Goal: Information Seeking & Learning: Learn about a topic

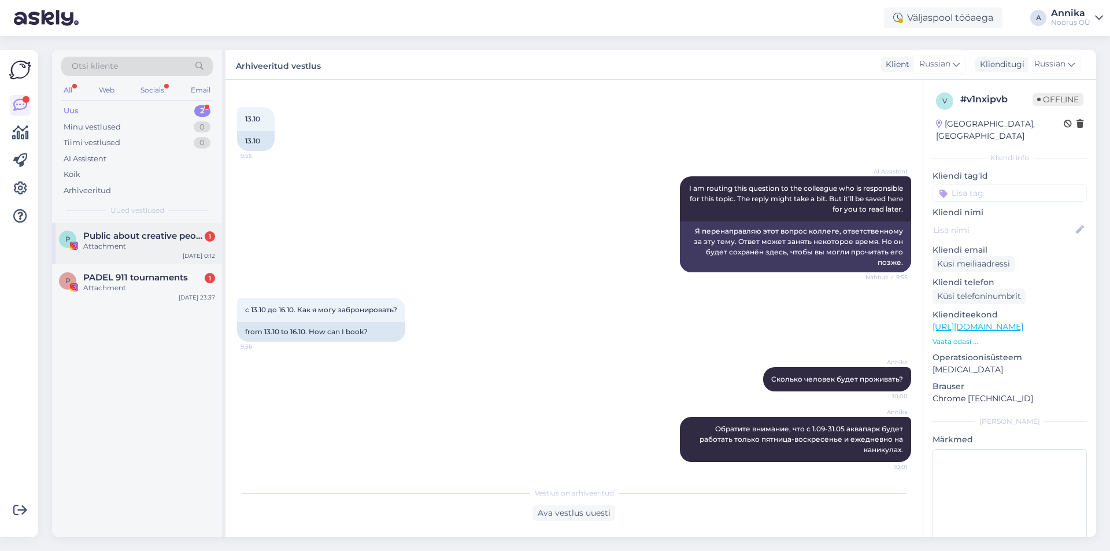
click at [161, 244] on div "Attachment" at bounding box center [149, 246] width 132 height 10
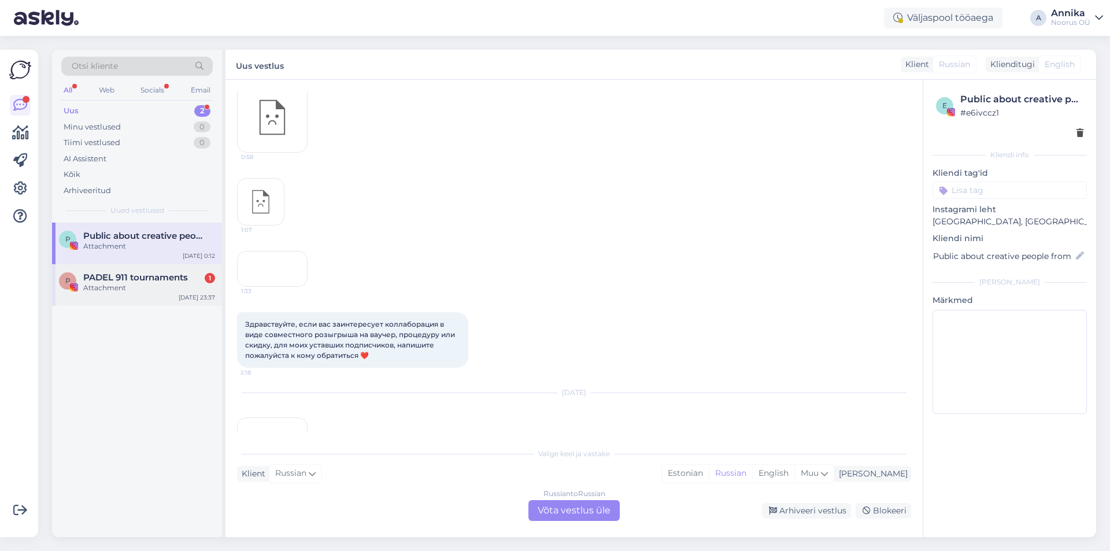
click at [129, 288] on div "Attachment" at bounding box center [149, 288] width 132 height 10
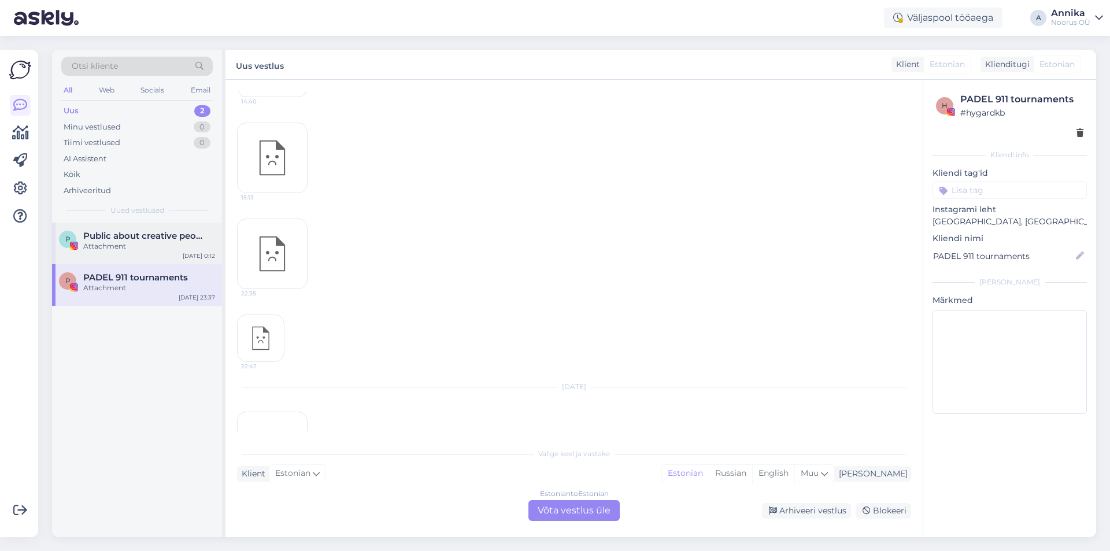
click at [130, 244] on div "Attachment" at bounding box center [149, 246] width 132 height 10
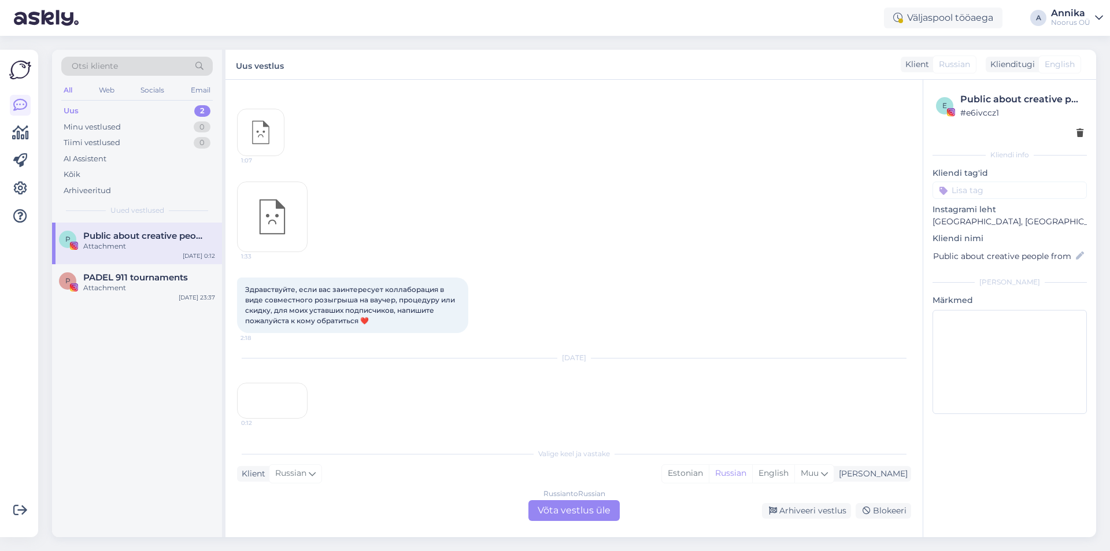
scroll to position [302, 0]
click at [283, 383] on div "0:12" at bounding box center [272, 401] width 71 height 36
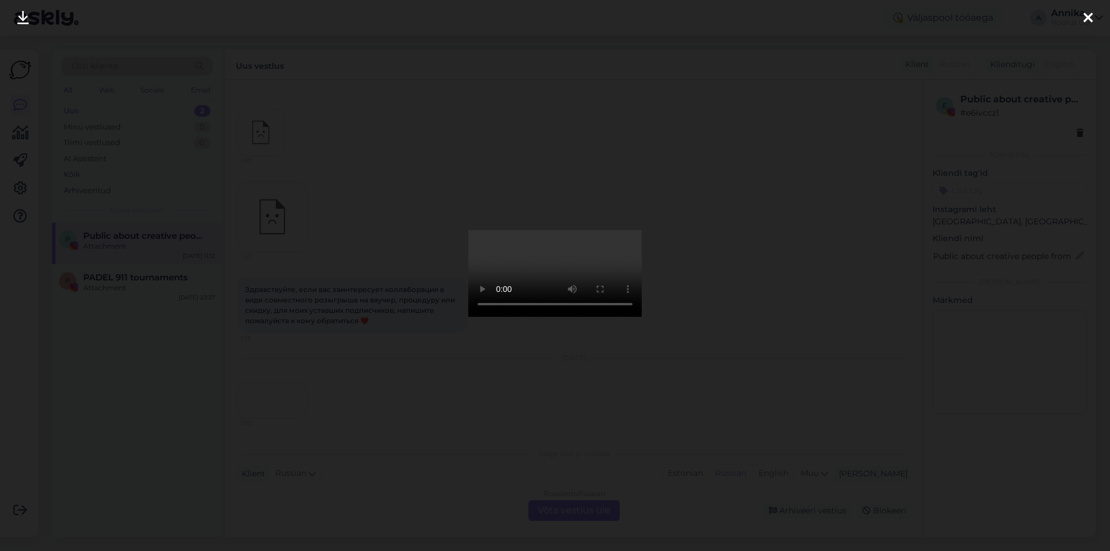
click at [1092, 22] on icon at bounding box center [1087, 18] width 9 height 15
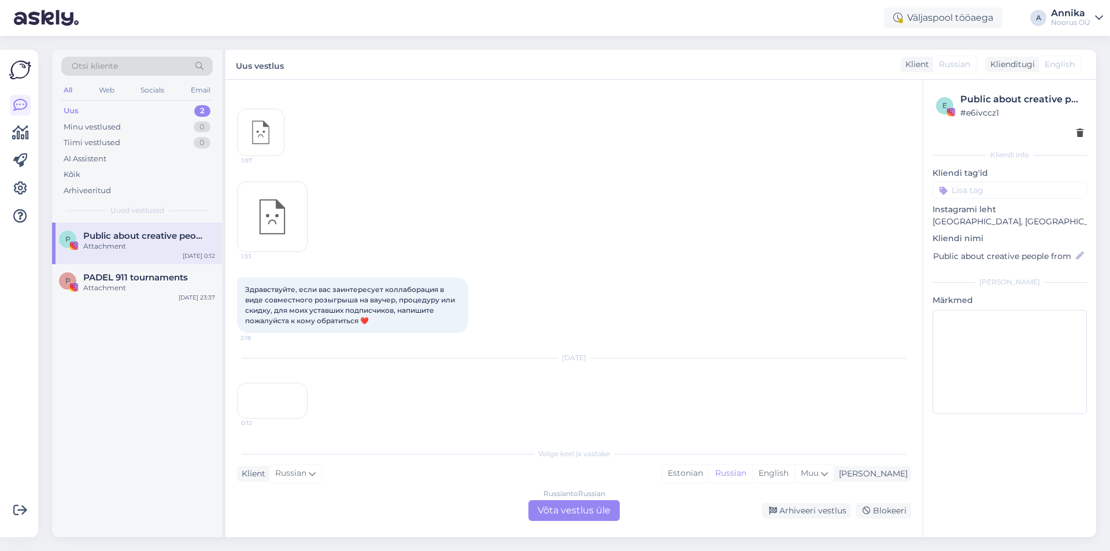
click at [129, 258] on div "P Public about creative people from Baltic Attachment [DATE] 0:12" at bounding box center [137, 244] width 170 height 42
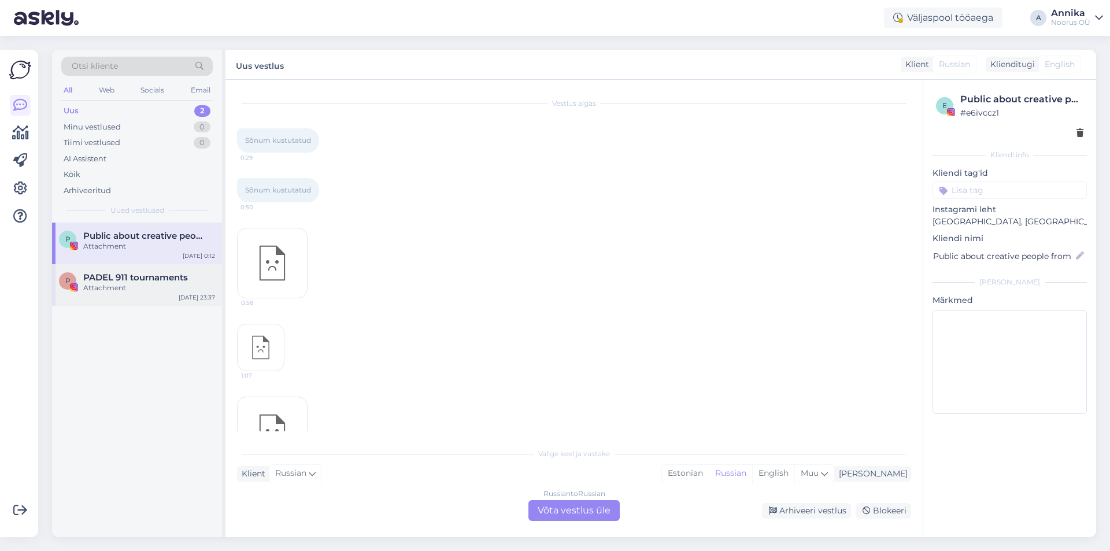
click at [131, 274] on span "PADEL 911 tournaments" at bounding box center [135, 277] width 105 height 10
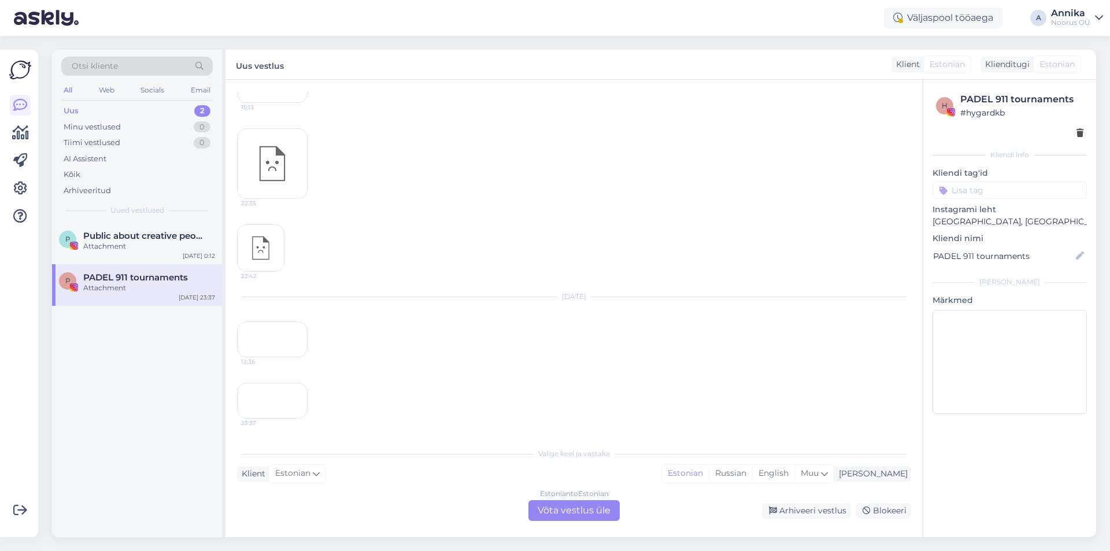
scroll to position [1247, 0]
click at [264, 321] on div "12:36" at bounding box center [272, 339] width 71 height 36
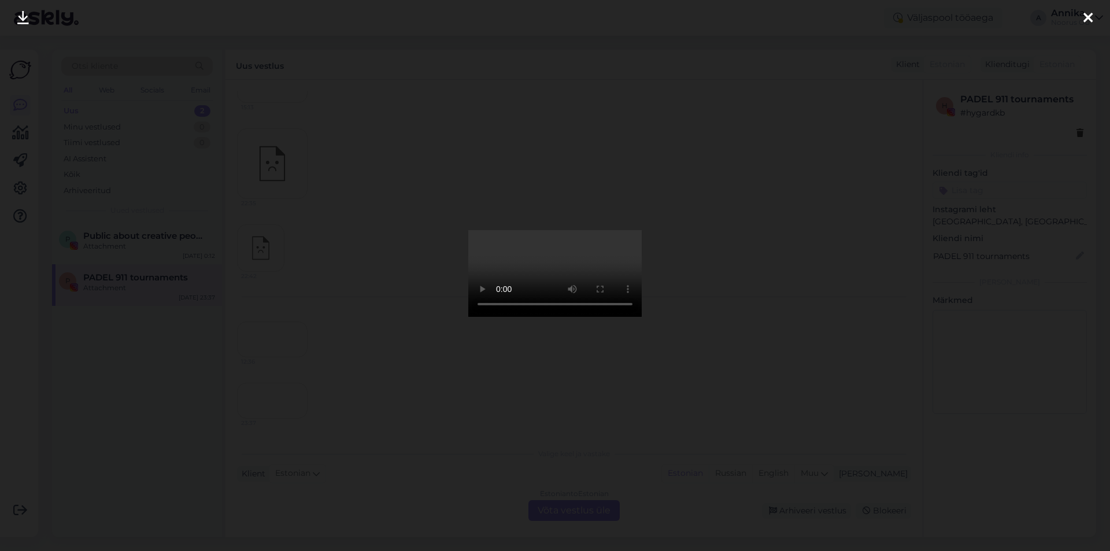
click at [1091, 23] on icon at bounding box center [1087, 18] width 9 height 15
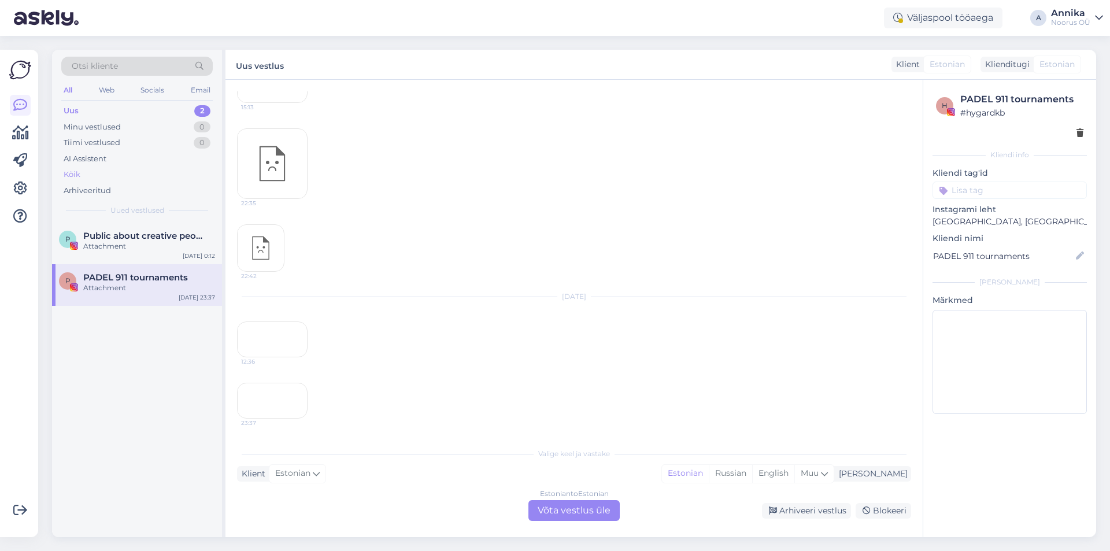
click at [73, 173] on div "Kõik" at bounding box center [72, 175] width 17 height 12
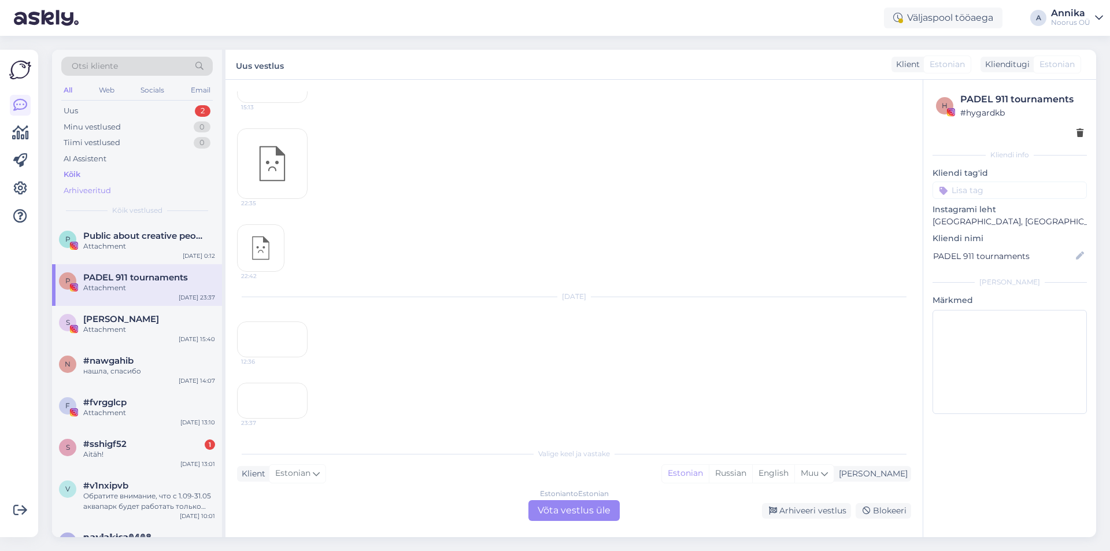
click at [79, 191] on div "Arhiveeritud" at bounding box center [87, 191] width 47 height 12
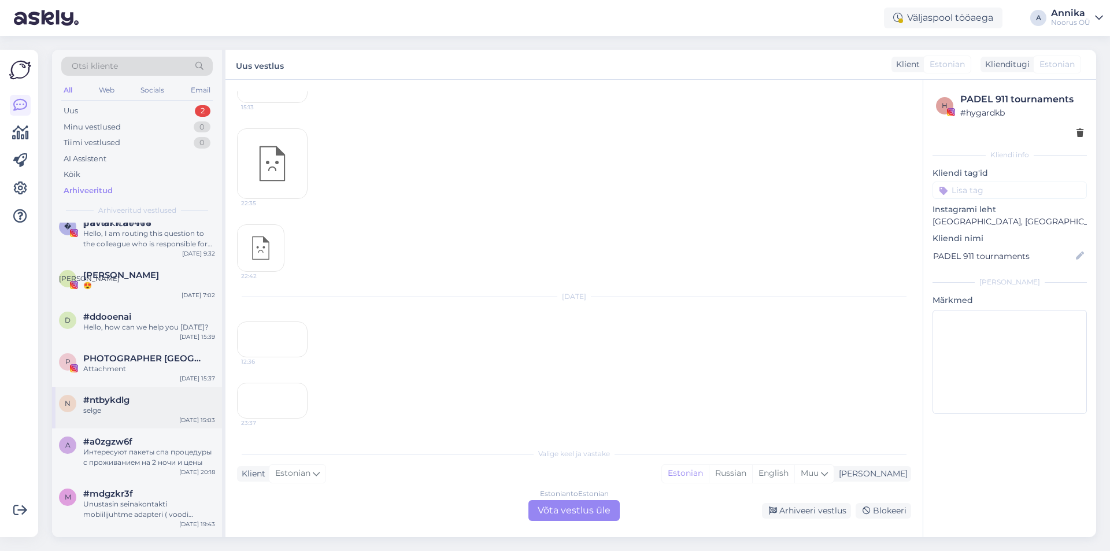
scroll to position [462, 0]
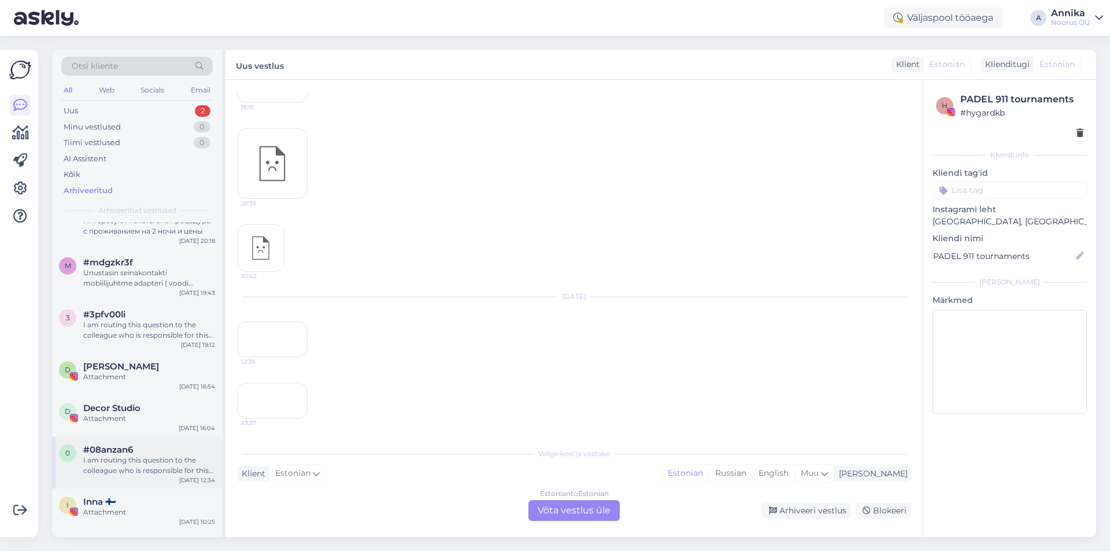
click at [134, 459] on div "I am routing this question to the colleague who is responsible for this topic. …" at bounding box center [149, 465] width 132 height 21
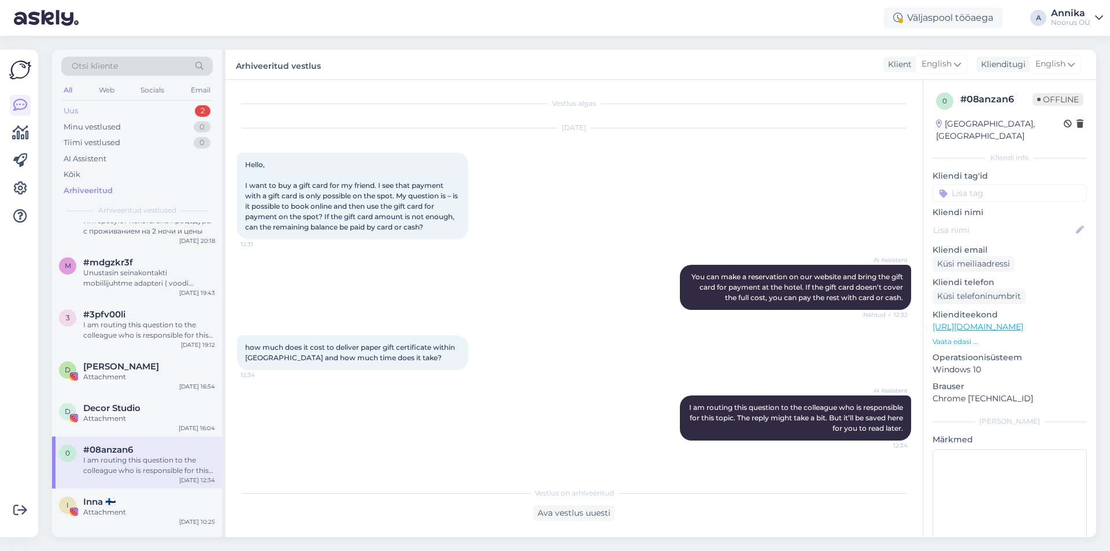
click at [102, 108] on div "Uus 2" at bounding box center [136, 111] width 151 height 16
